Goal: Task Accomplishment & Management: Use online tool/utility

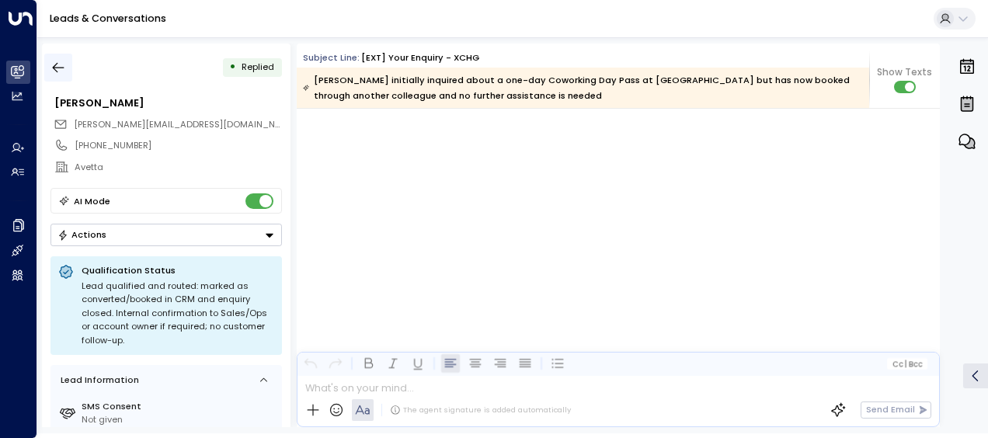
scroll to position [3400, 0]
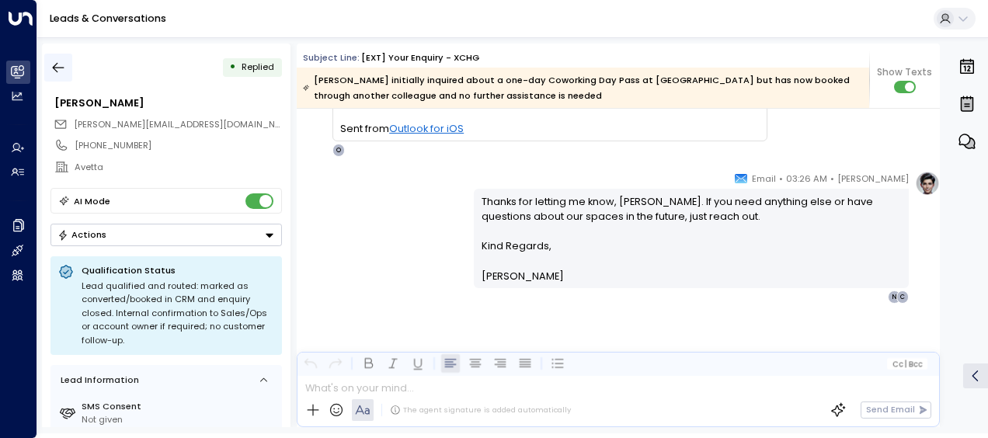
click at [54, 61] on icon "button" at bounding box center [59, 68] width 16 height 16
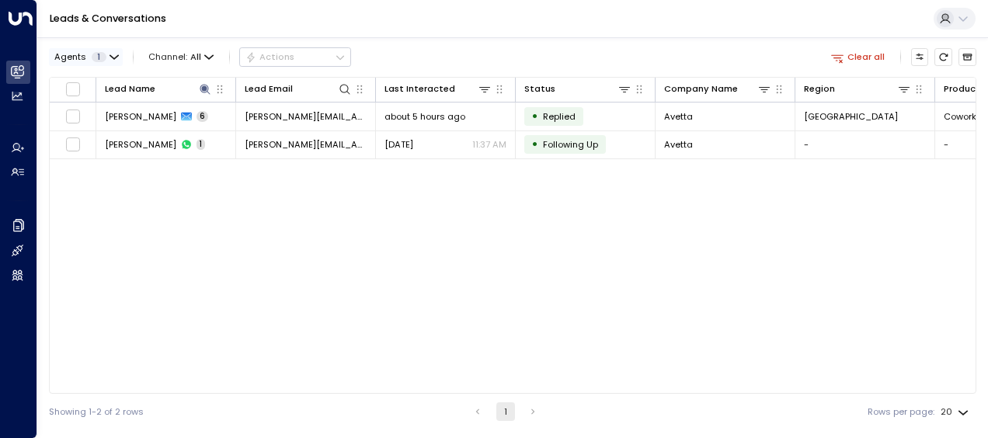
click at [110, 58] on icon "button" at bounding box center [114, 57] width 9 height 9
click at [110, 58] on div at bounding box center [494, 219] width 988 height 438
click at [204, 89] on icon at bounding box center [205, 89] width 10 height 10
click at [281, 135] on icon "button" at bounding box center [281, 136] width 12 height 12
click at [256, 135] on input "text" at bounding box center [206, 136] width 172 height 26
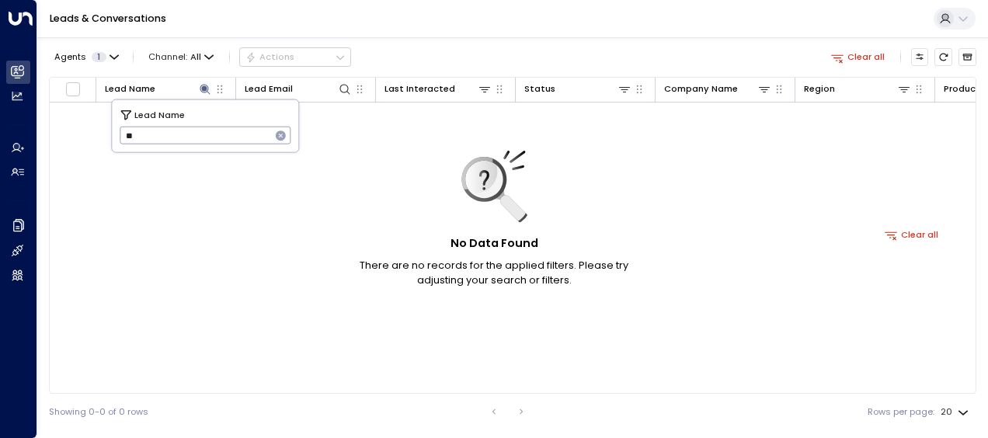
type input "*"
type input "**********"
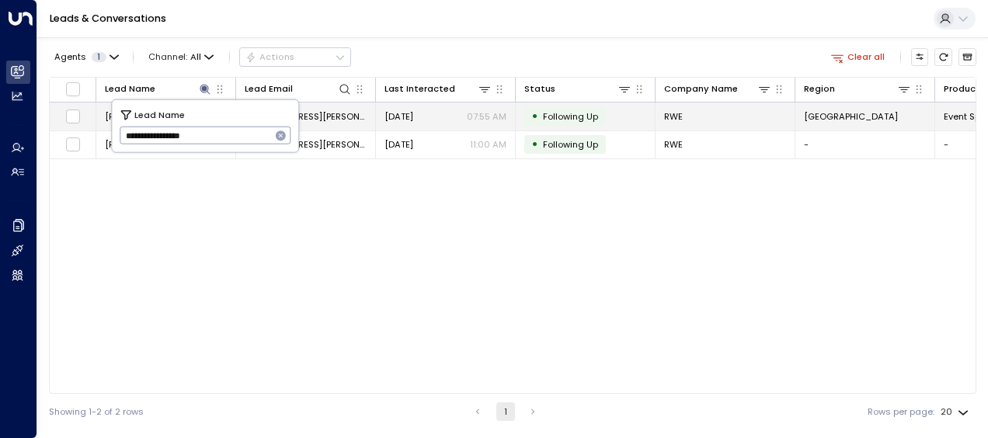
click at [411, 112] on span "Sep 10, 2025" at bounding box center [399, 116] width 29 height 12
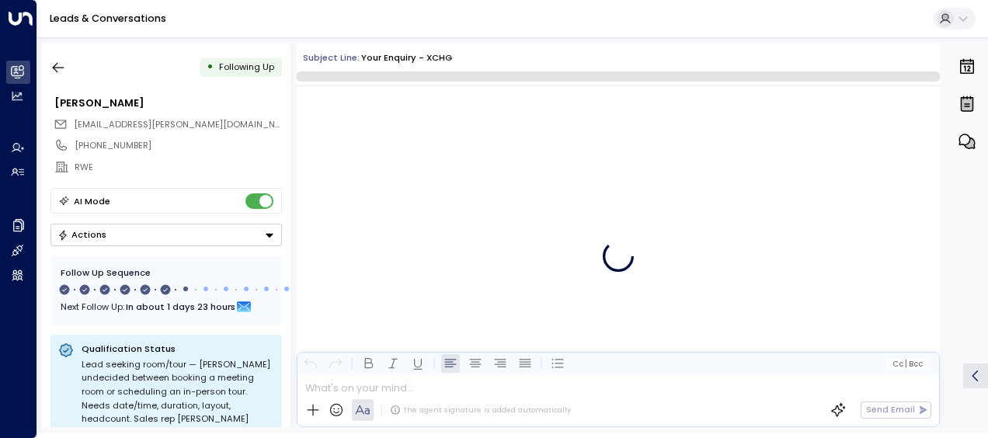
scroll to position [3450, 0]
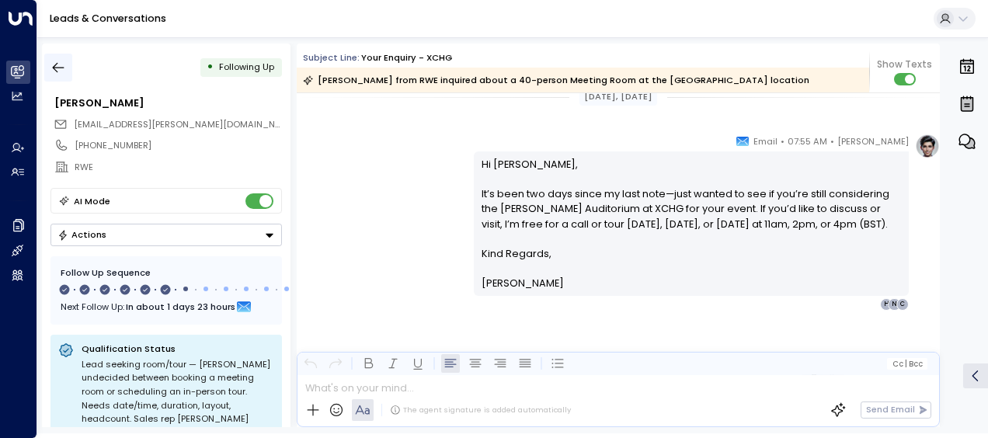
click at [62, 58] on button "button" at bounding box center [58, 68] width 28 height 28
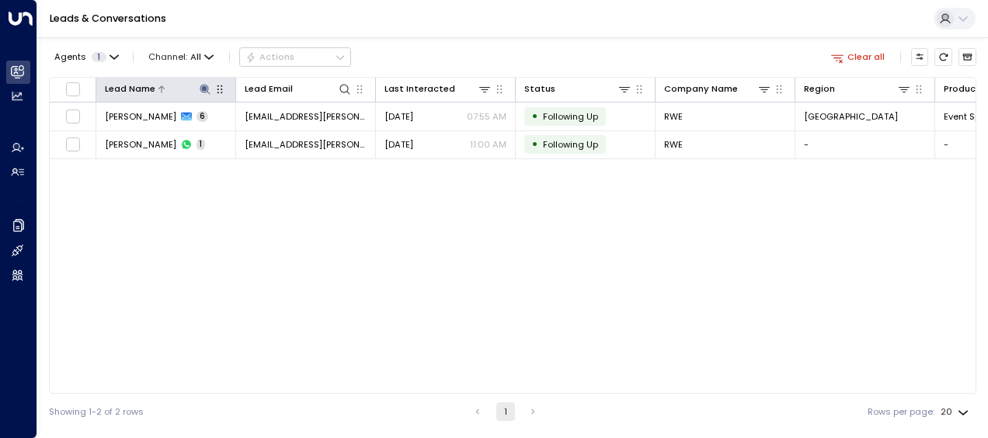
click at [202, 88] on icon at bounding box center [205, 89] width 10 height 10
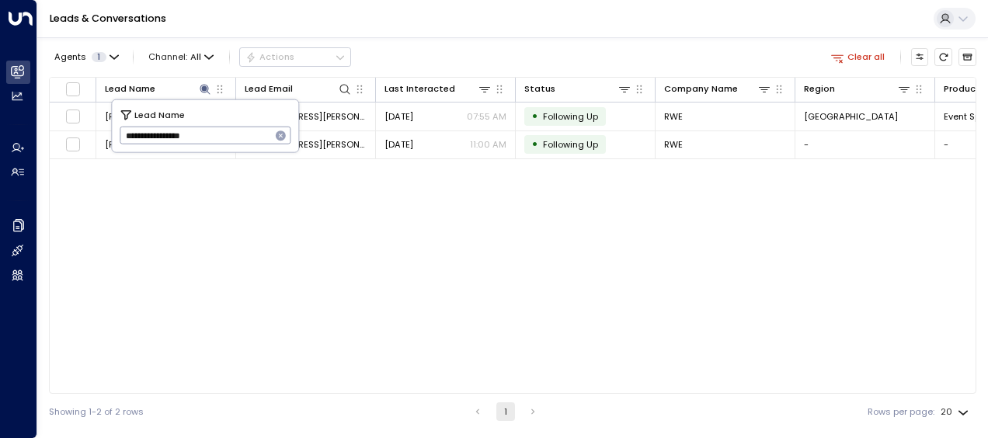
click at [287, 127] on button "button" at bounding box center [281, 136] width 20 height 20
click at [230, 139] on input "text" at bounding box center [206, 136] width 172 height 26
type input "**********"
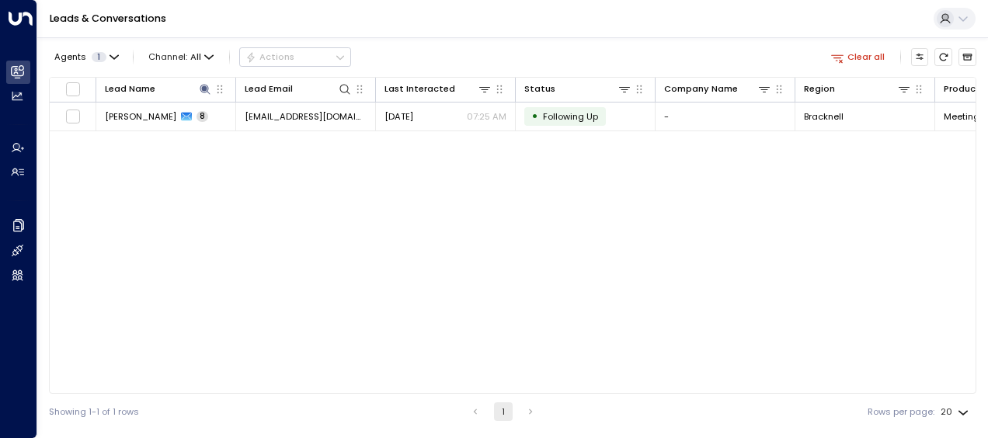
click at [421, 165] on div "Lead Name Lead Email Last Interacted Status Company Name Region Product # of pe…" at bounding box center [513, 235] width 928 height 317
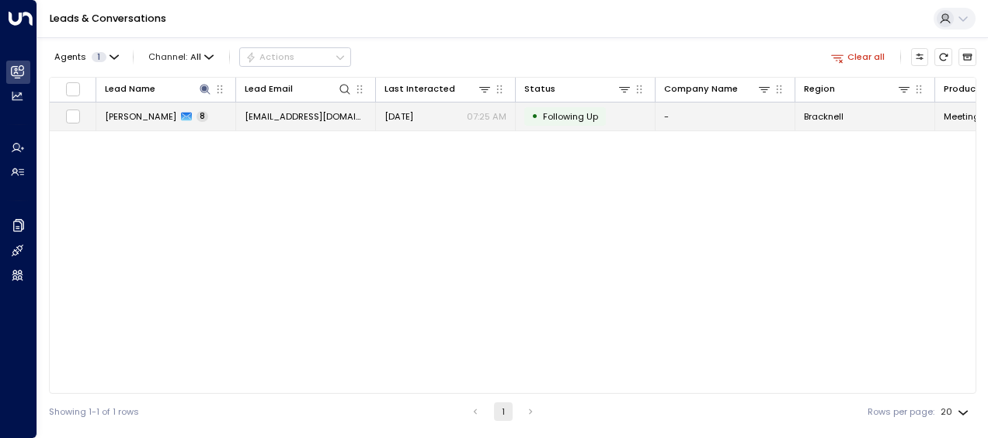
click at [272, 109] on td "ccb123es@hotmail.com" at bounding box center [306, 116] width 140 height 27
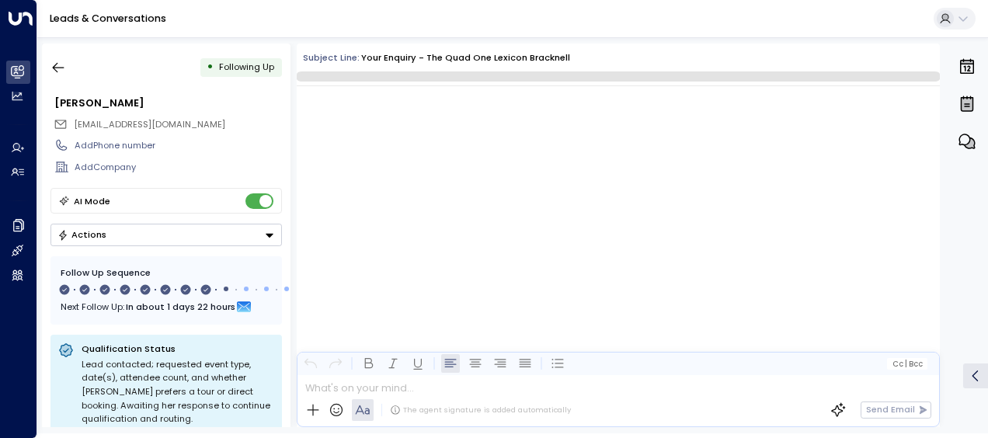
scroll to position [5037, 0]
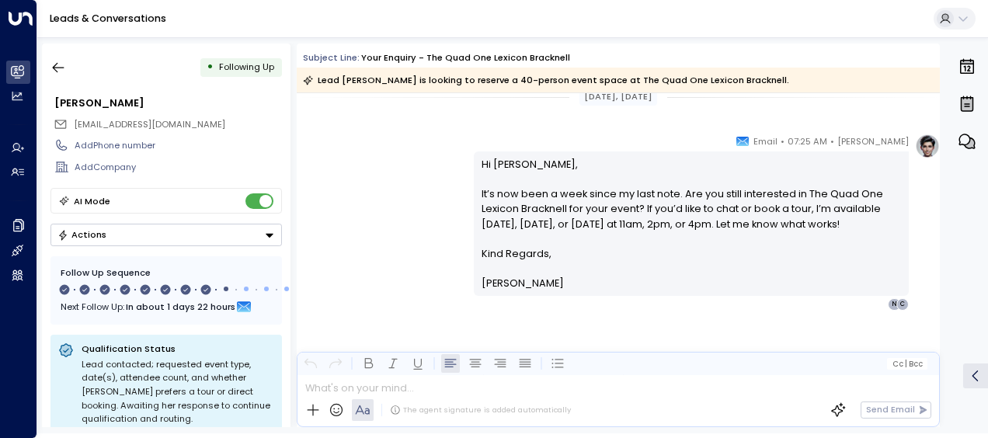
click at [858, 251] on p "Kind Regards," at bounding box center [692, 253] width 420 height 15
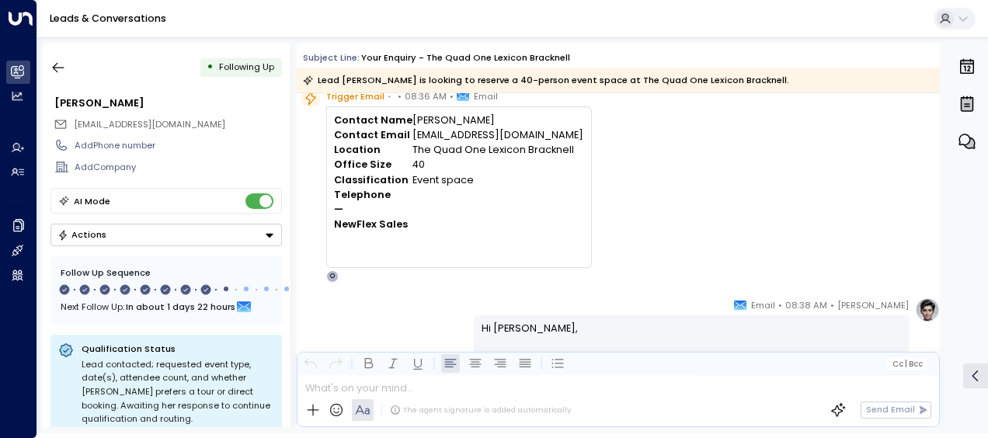
scroll to position [61, 0]
